Goal: Information Seeking & Learning: Learn about a topic

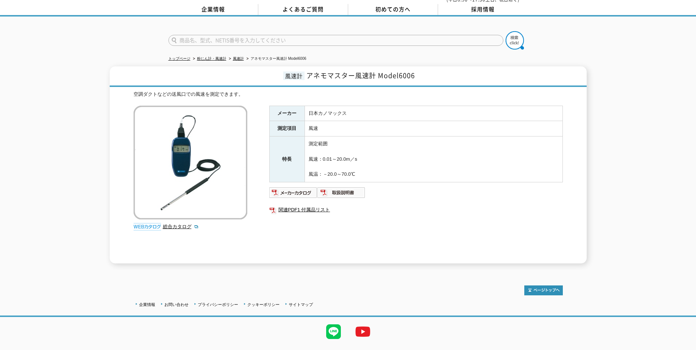
scroll to position [44, 0]
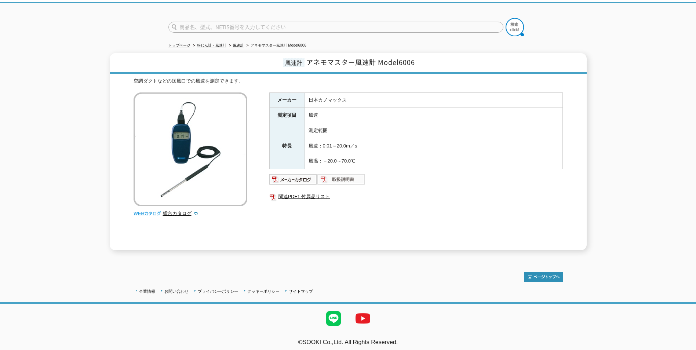
click at [349, 175] on img at bounding box center [341, 180] width 48 height 12
click at [412, 188] on ul "関連PDF1 付属品リスト" at bounding box center [416, 196] width 294 height 17
click at [319, 192] on link "関連PDF1 付属品リスト" at bounding box center [416, 197] width 294 height 10
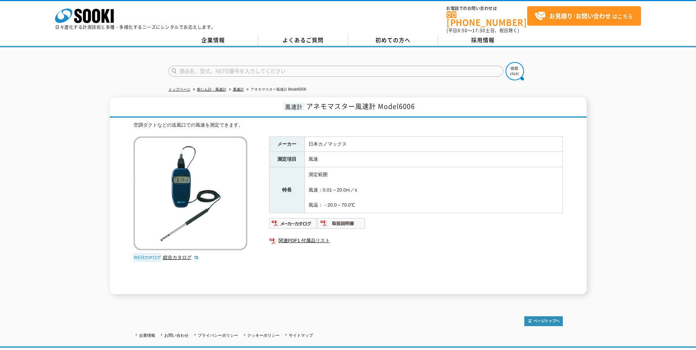
click at [195, 195] on img at bounding box center [191, 194] width 114 height 114
click at [400, 37] on span "初めての方へ" at bounding box center [392, 40] width 35 height 8
click at [239, 87] on link "風速計" at bounding box center [238, 89] width 11 height 4
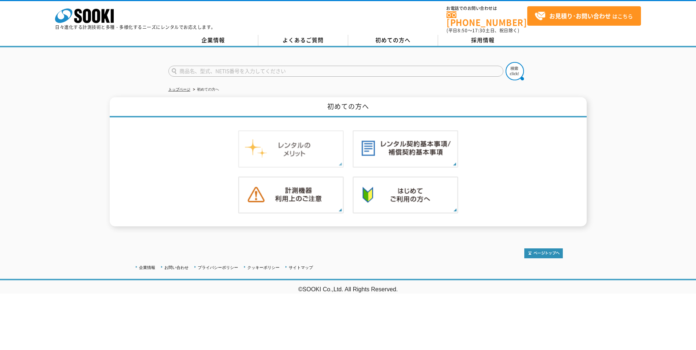
click at [276, 160] on img at bounding box center [291, 148] width 106 height 37
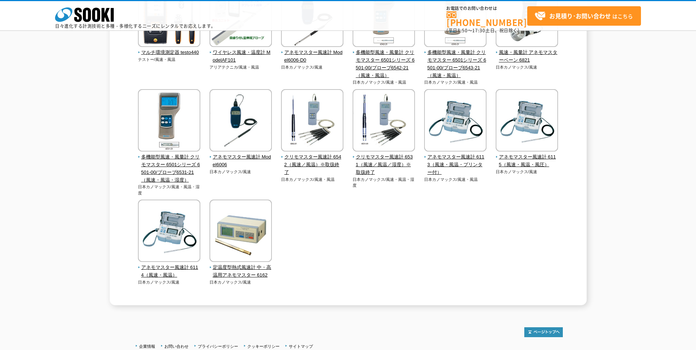
scroll to position [161, 0]
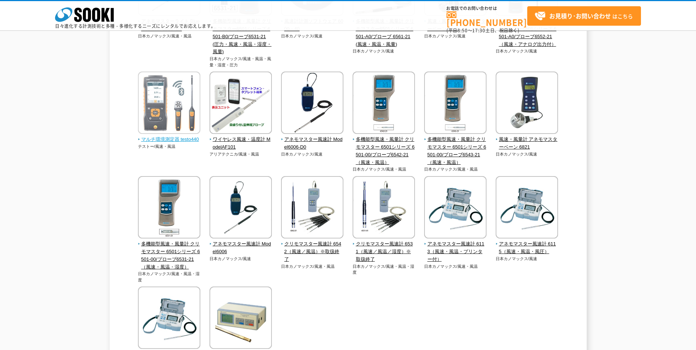
click at [159, 122] on img at bounding box center [169, 104] width 62 height 64
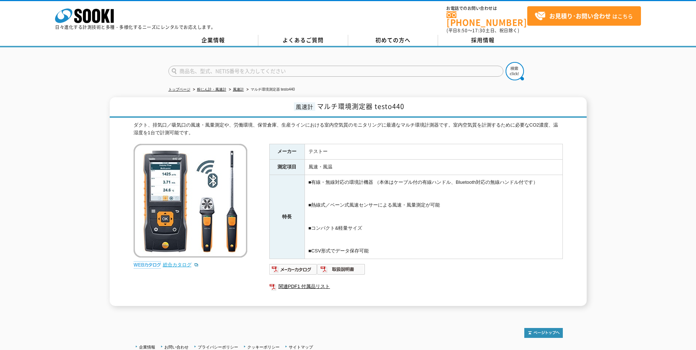
click at [170, 262] on link "総合カタログ" at bounding box center [181, 265] width 36 height 6
